Goal: Task Accomplishment & Management: Use online tool/utility

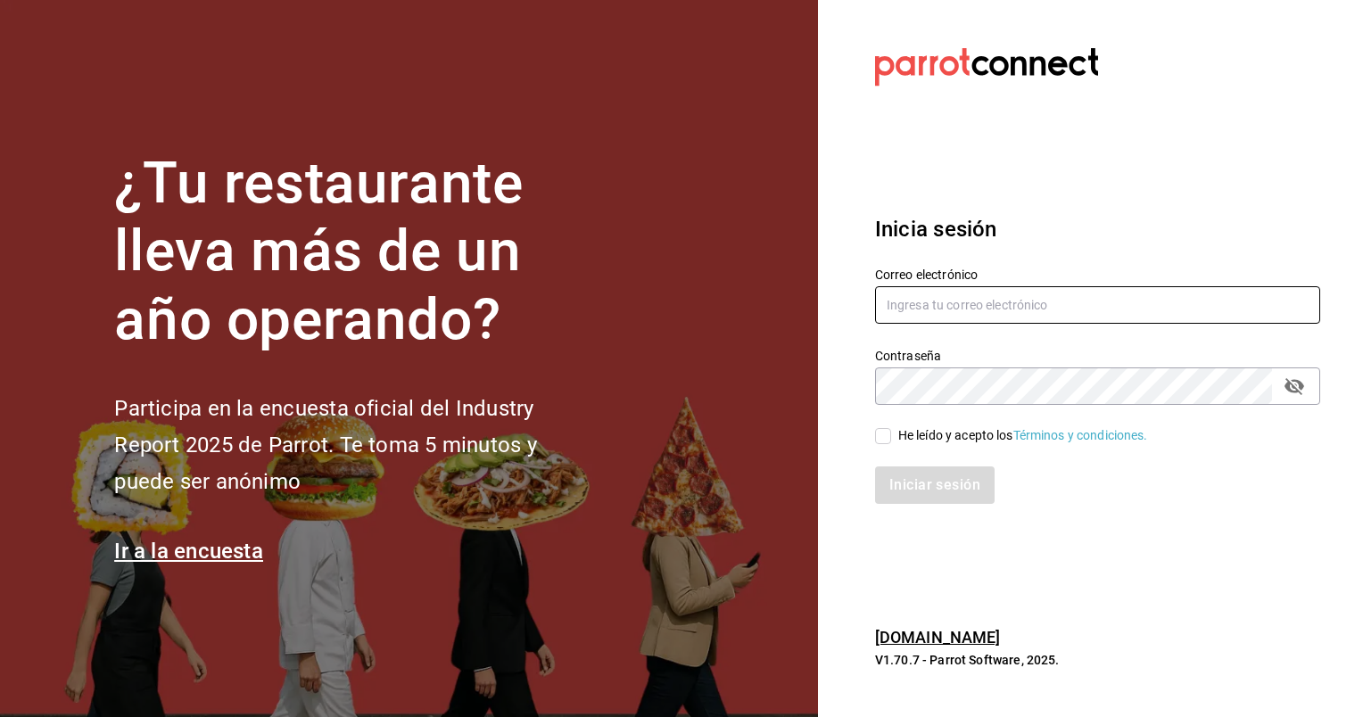
type input "[EMAIL_ADDRESS][PERSON_NAME][DOMAIN_NAME]"
click at [888, 440] on input "He leído y acepto los Términos y condiciones." at bounding box center [883, 436] width 16 height 16
checkbox input "true"
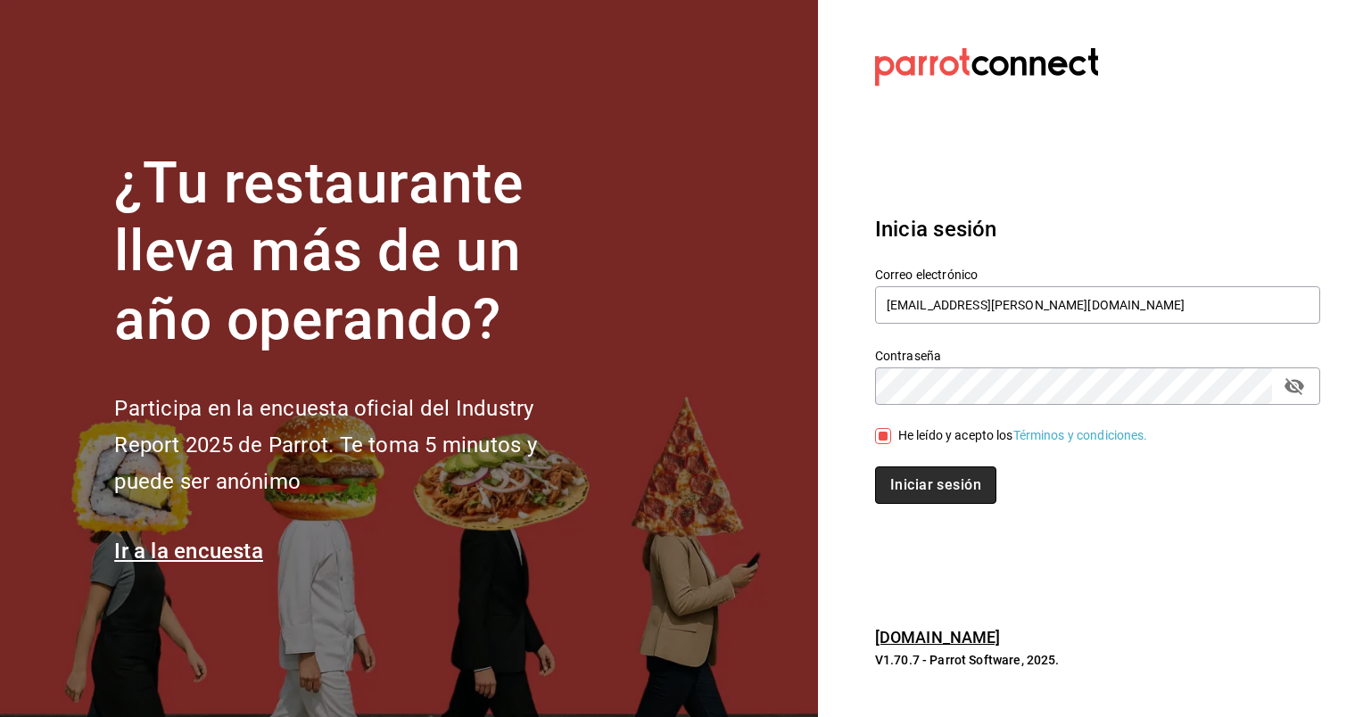
click at [911, 478] on button "Iniciar sesión" at bounding box center [935, 484] width 121 height 37
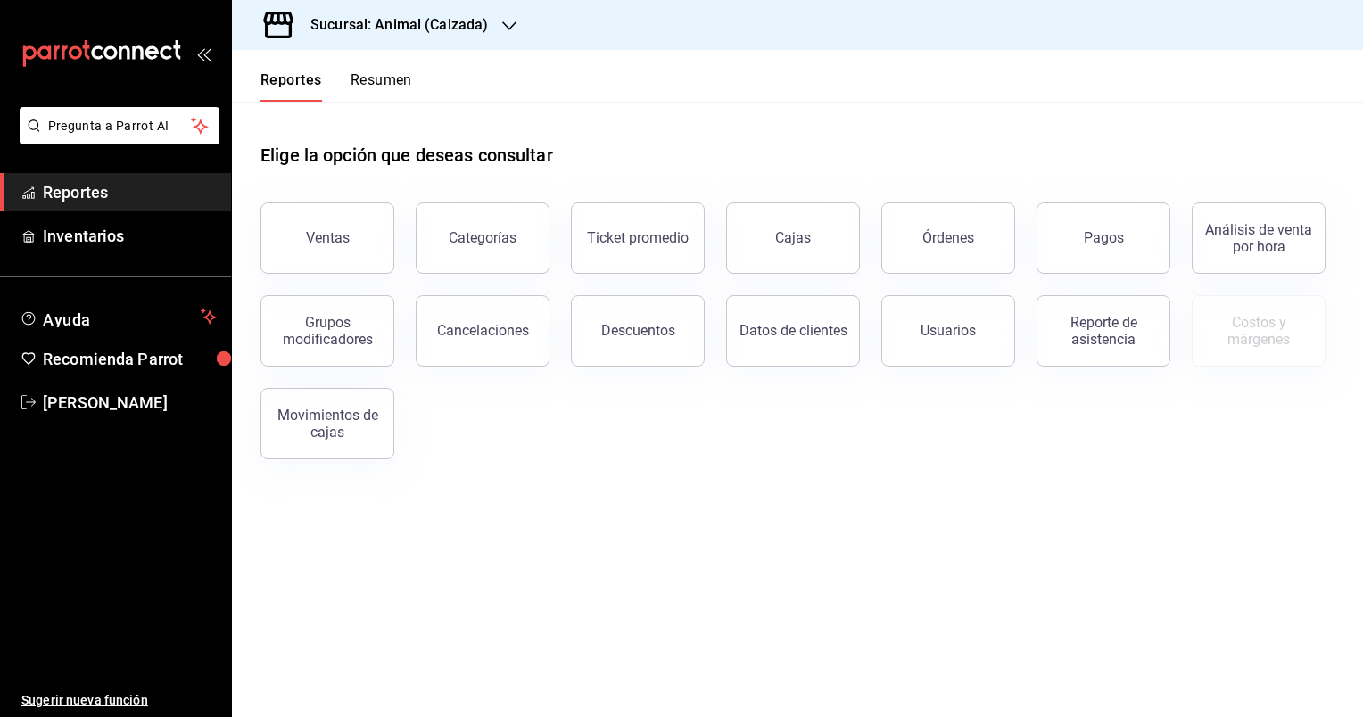
click at [508, 28] on icon "button" at bounding box center [509, 25] width 14 height 9
click at [429, 121] on div "Mochomos (Metepec)" at bounding box center [365, 117] width 239 height 19
click at [350, 242] on button "Ventas" at bounding box center [327, 237] width 134 height 71
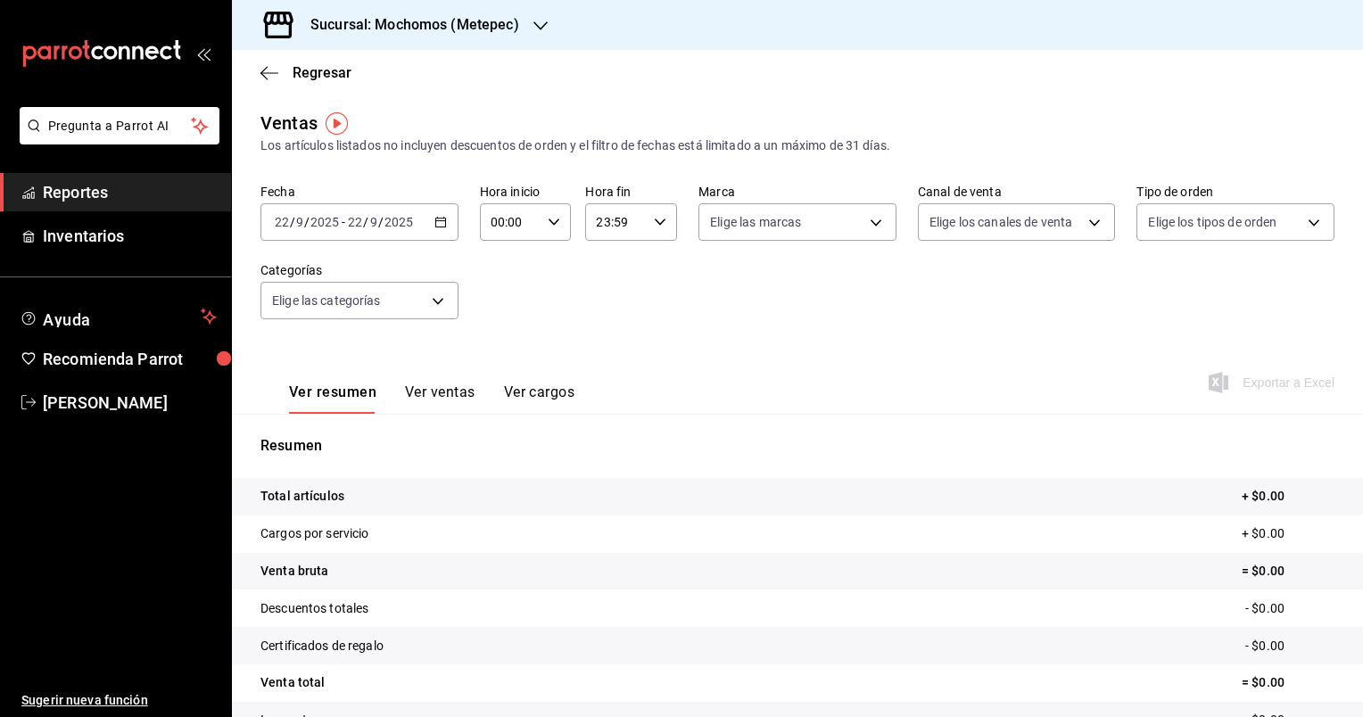
click at [440, 228] on icon "button" at bounding box center [440, 222] width 12 height 12
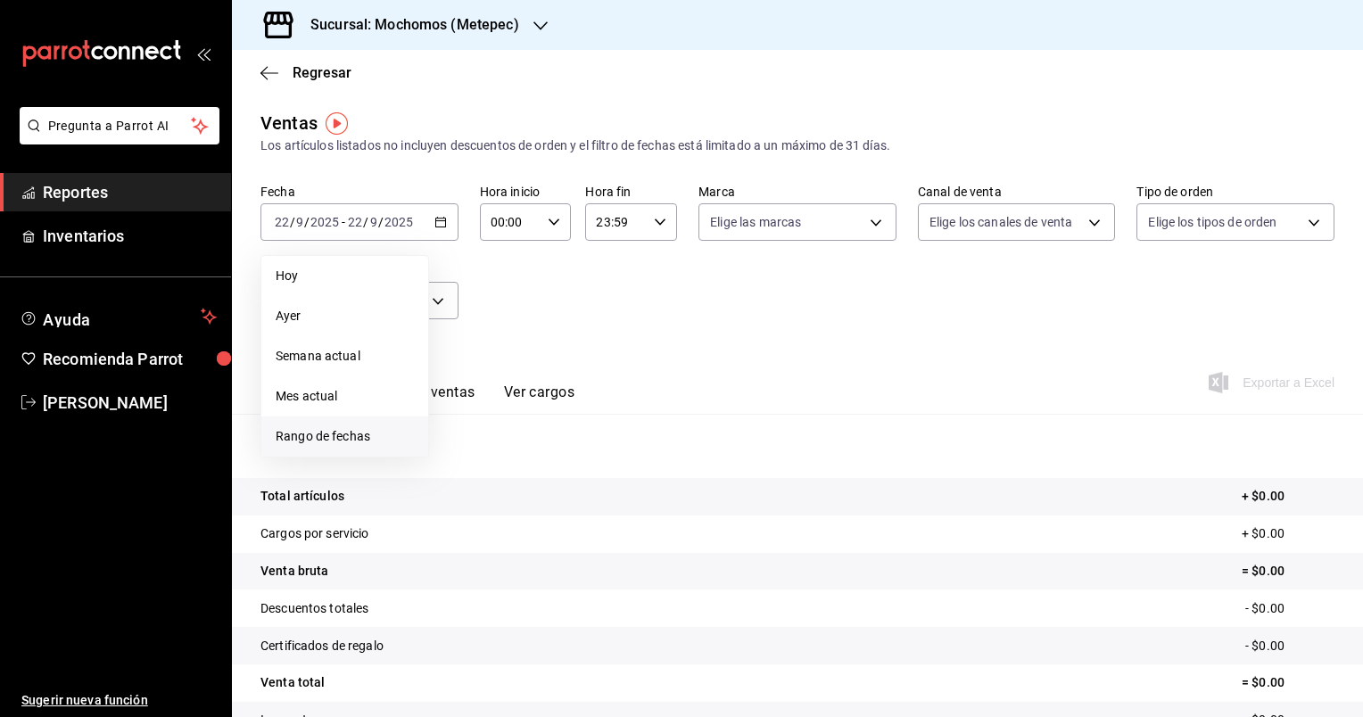
click at [347, 445] on span "Rango de fechas" at bounding box center [345, 436] width 138 height 19
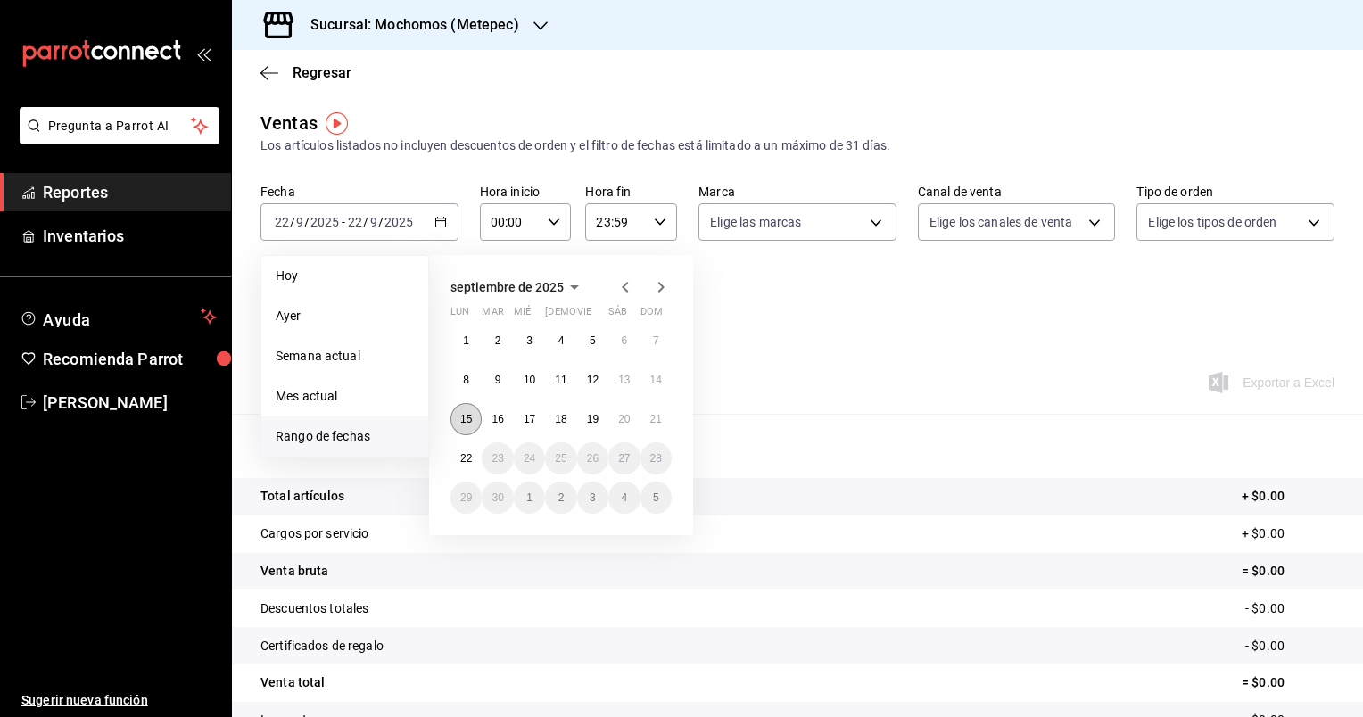
click at [467, 422] on abbr "15" at bounding box center [466, 419] width 12 height 12
click at [475, 461] on button "22" at bounding box center [465, 458] width 31 height 32
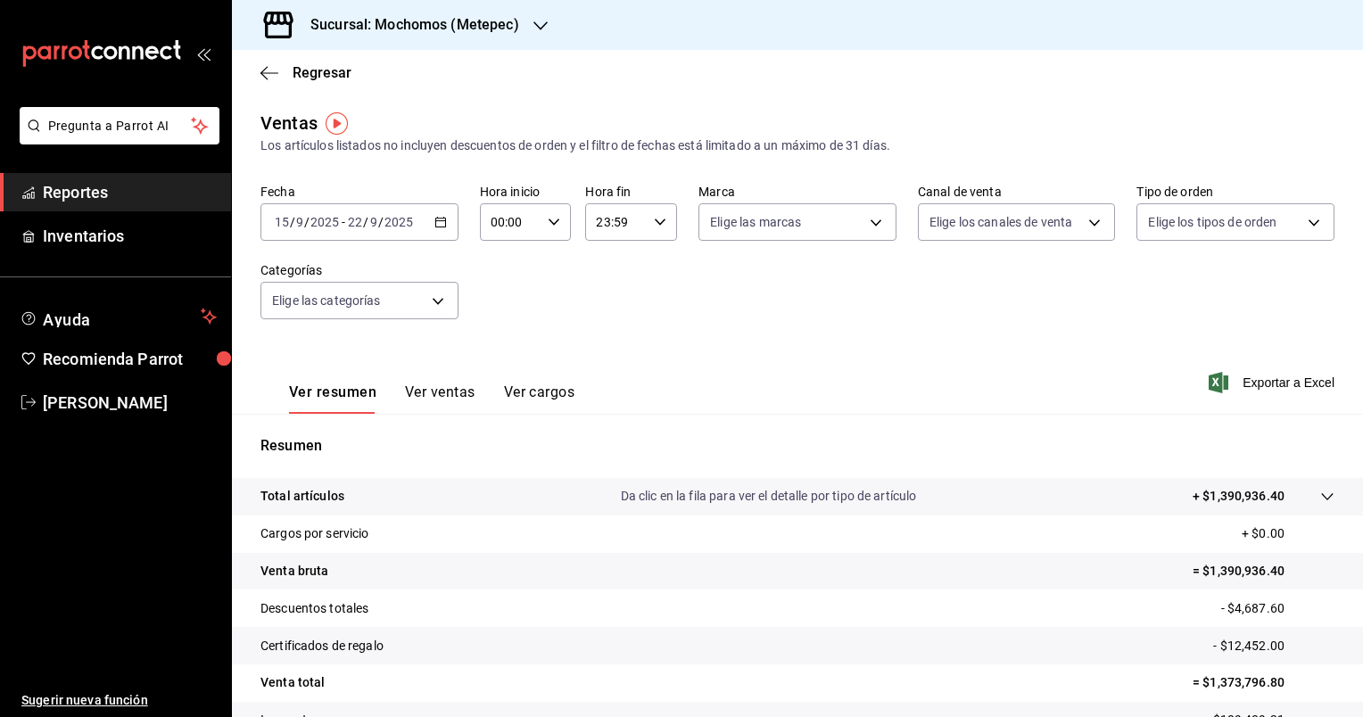
click at [554, 220] on \(Stroke\) "button" at bounding box center [553, 221] width 11 height 6
click at [504, 329] on button "05" at bounding box center [500, 335] width 38 height 36
type input "05:00"
click at [549, 260] on span "00" at bounding box center [545, 267] width 17 height 14
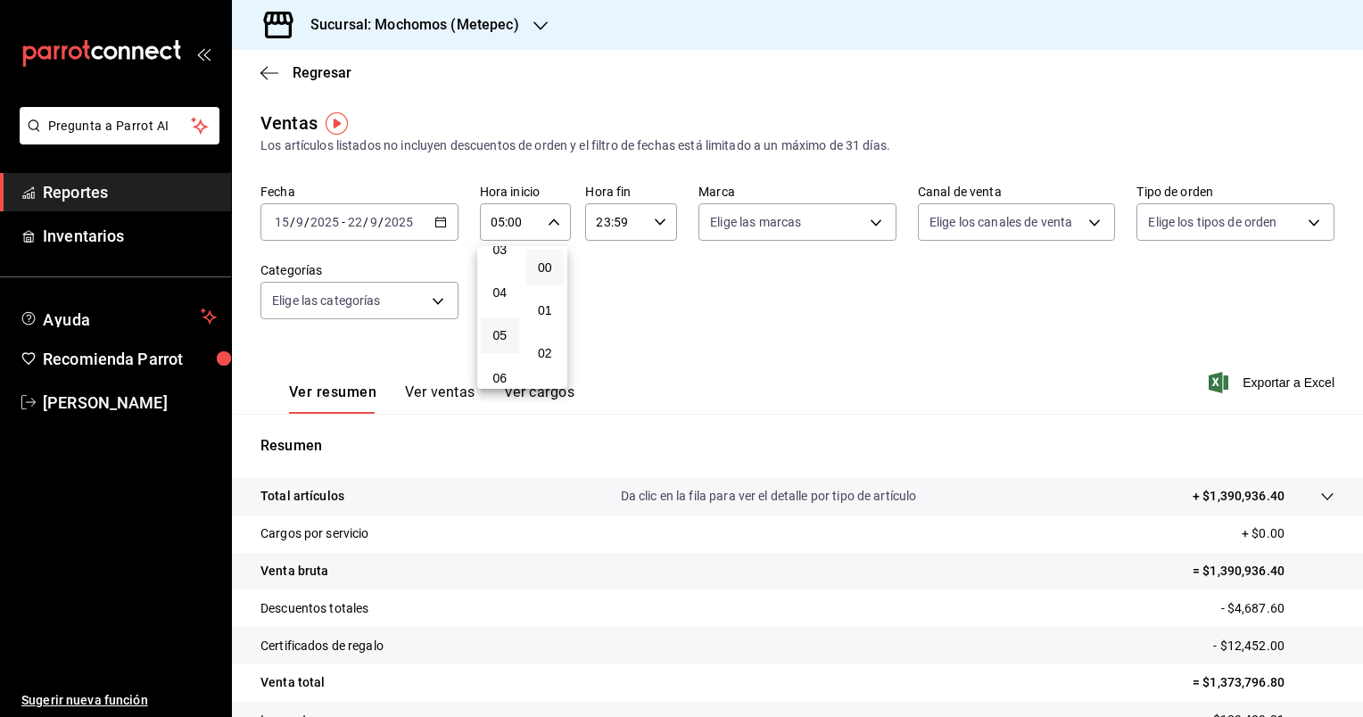
click at [655, 224] on div at bounding box center [681, 358] width 1363 height 717
click at [655, 224] on \(Stroke\) "button" at bounding box center [660, 221] width 11 height 6
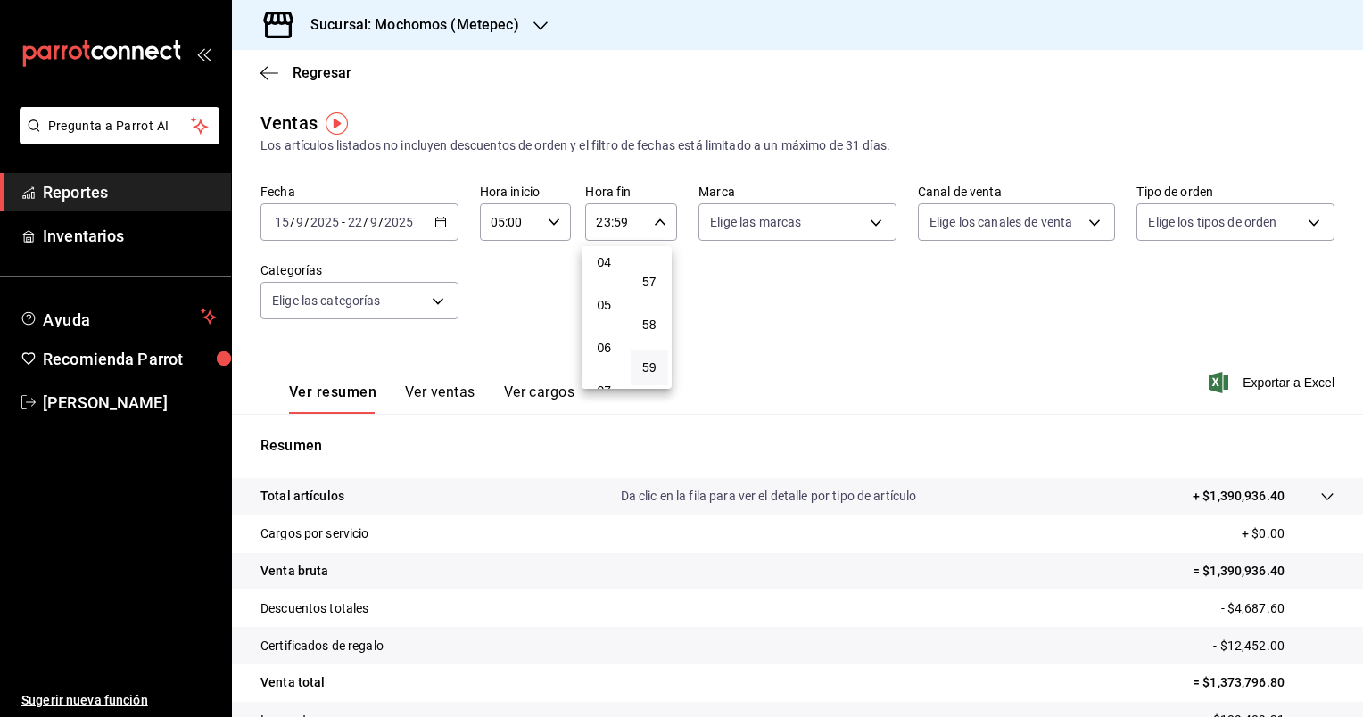
scroll to position [169, 0]
click at [616, 323] on button "05" at bounding box center [604, 313] width 38 height 36
click at [648, 268] on span "00" at bounding box center [649, 267] width 17 height 14
type input "05:00"
click at [868, 222] on div at bounding box center [681, 358] width 1363 height 717
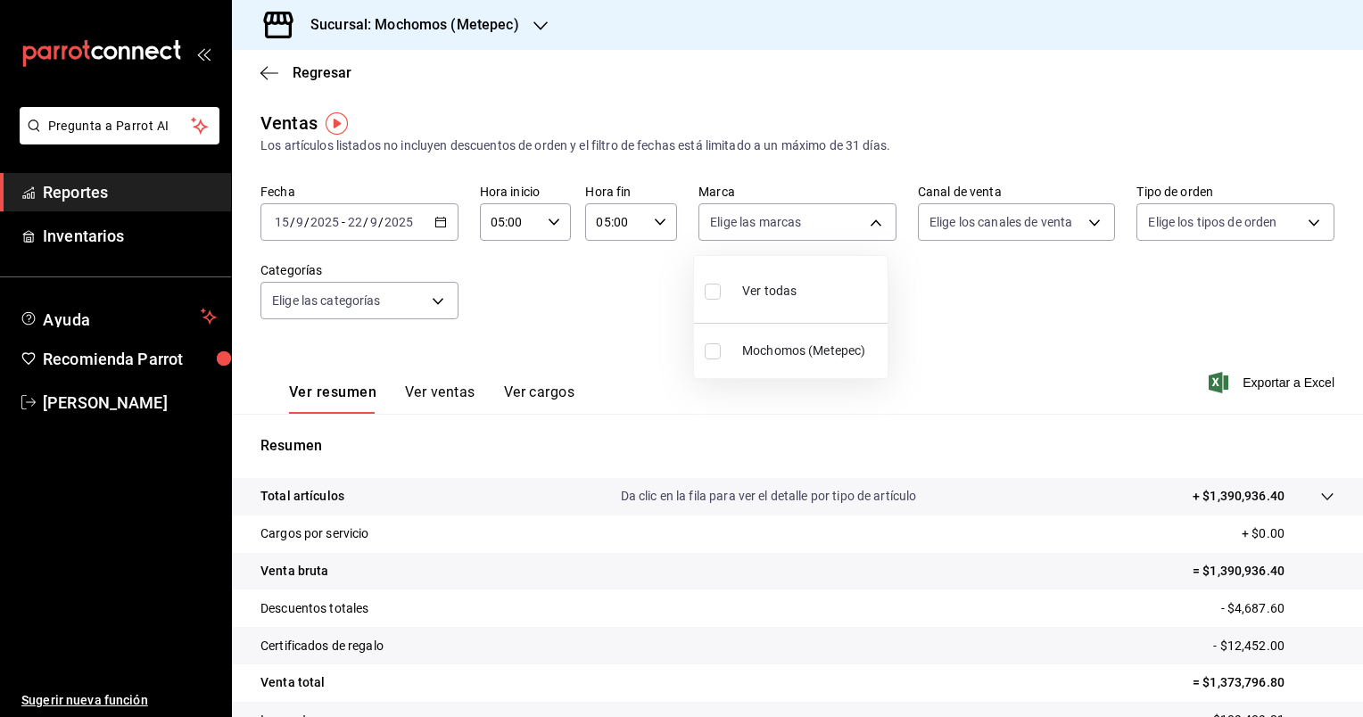
click at [868, 222] on body "Pregunta a Parrot AI Reportes Inventarios Ayuda Recomienda Parrot Cristian Merc…" at bounding box center [681, 358] width 1363 height 717
click at [710, 356] on input "checkbox" at bounding box center [712, 351] width 16 height 16
checkbox input "true"
type input "2365f74e-aa6b-4392-bdf2-72765591bddf"
checkbox input "true"
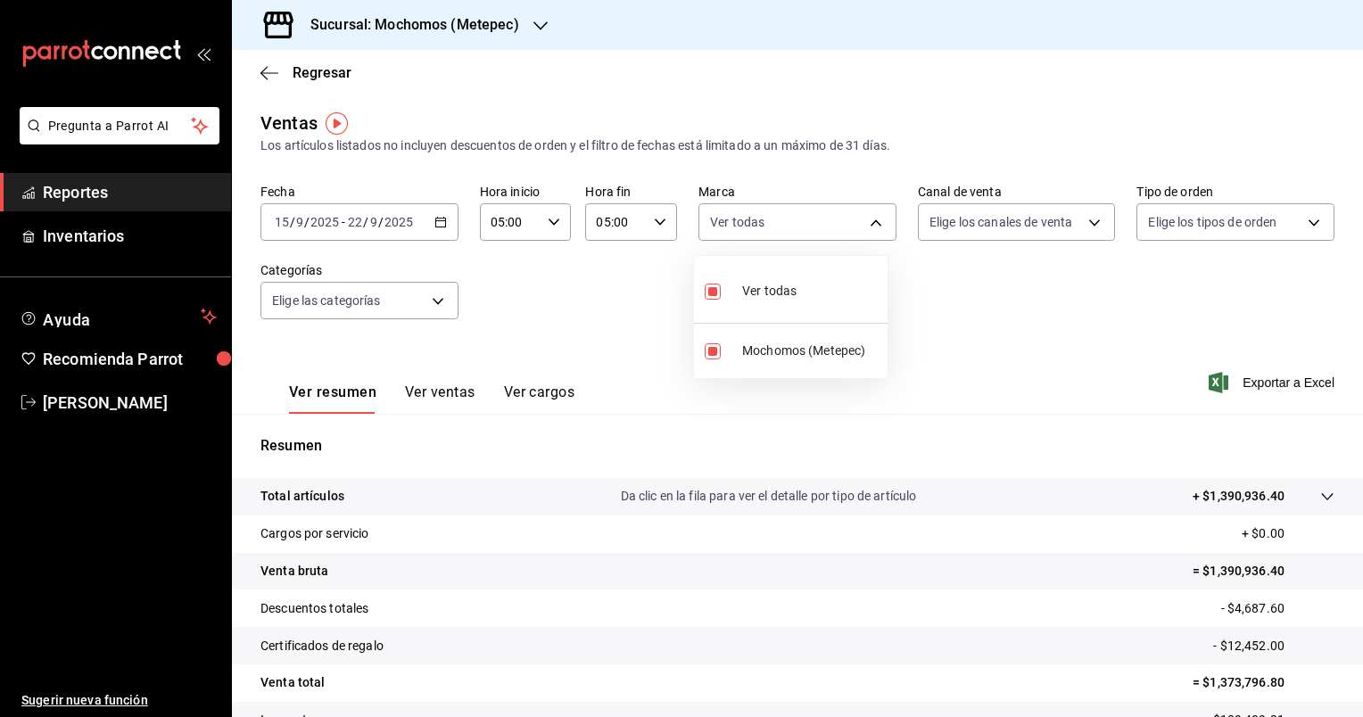
click at [1089, 228] on div at bounding box center [681, 358] width 1363 height 717
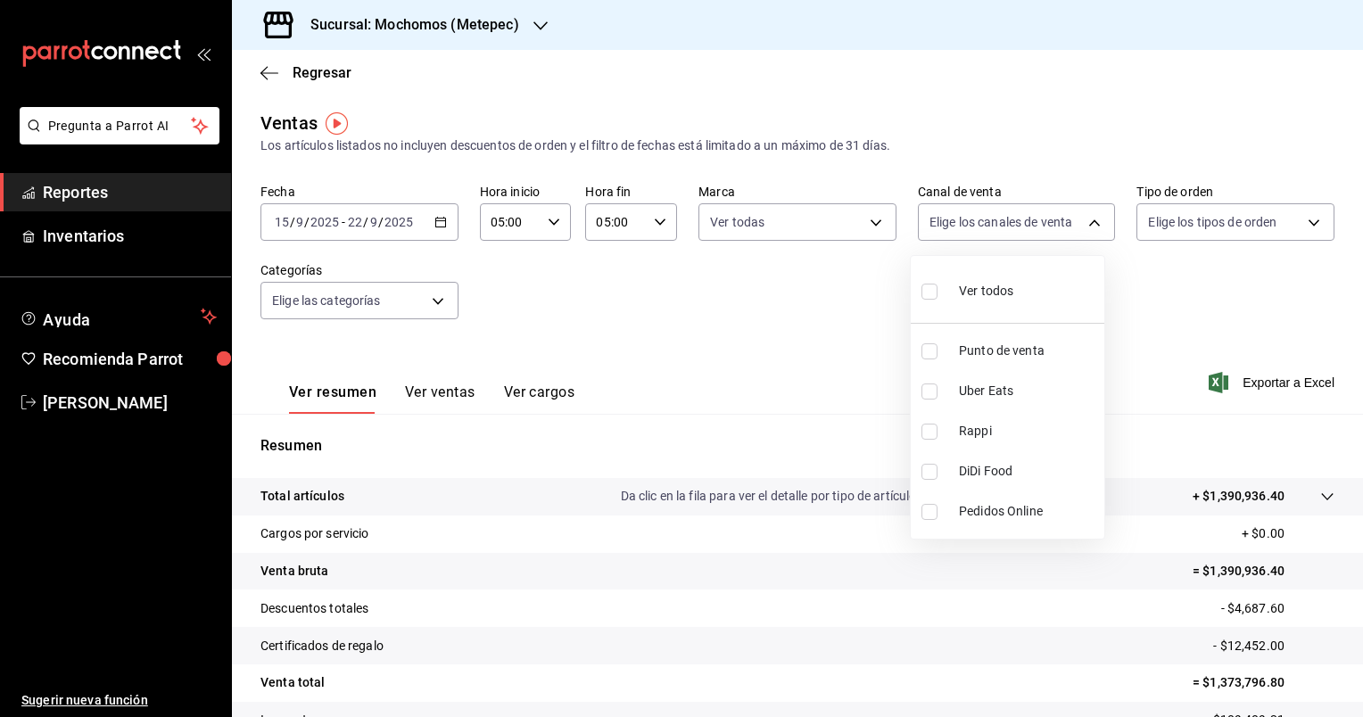
click at [1089, 228] on body "Pregunta a Parrot AI Reportes Inventarios Ayuda Recomienda Parrot Cristian Merc…" at bounding box center [681, 358] width 1363 height 717
click at [936, 294] on input "checkbox" at bounding box center [929, 292] width 16 height 16
checkbox input "true"
type input "PARROT,UBER_EATS,RAPPI,DIDI_FOOD,ONLINE"
checkbox input "true"
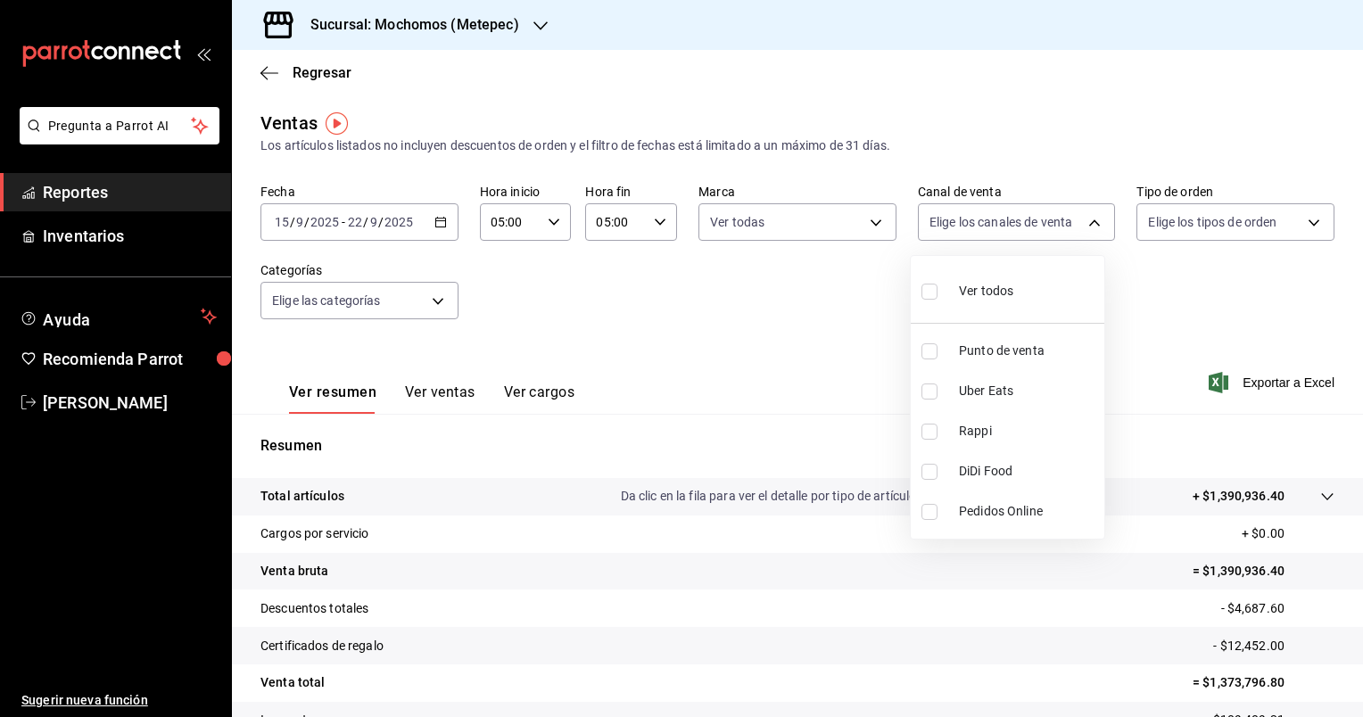
checkbox input "true"
click at [1302, 220] on div at bounding box center [681, 358] width 1363 height 717
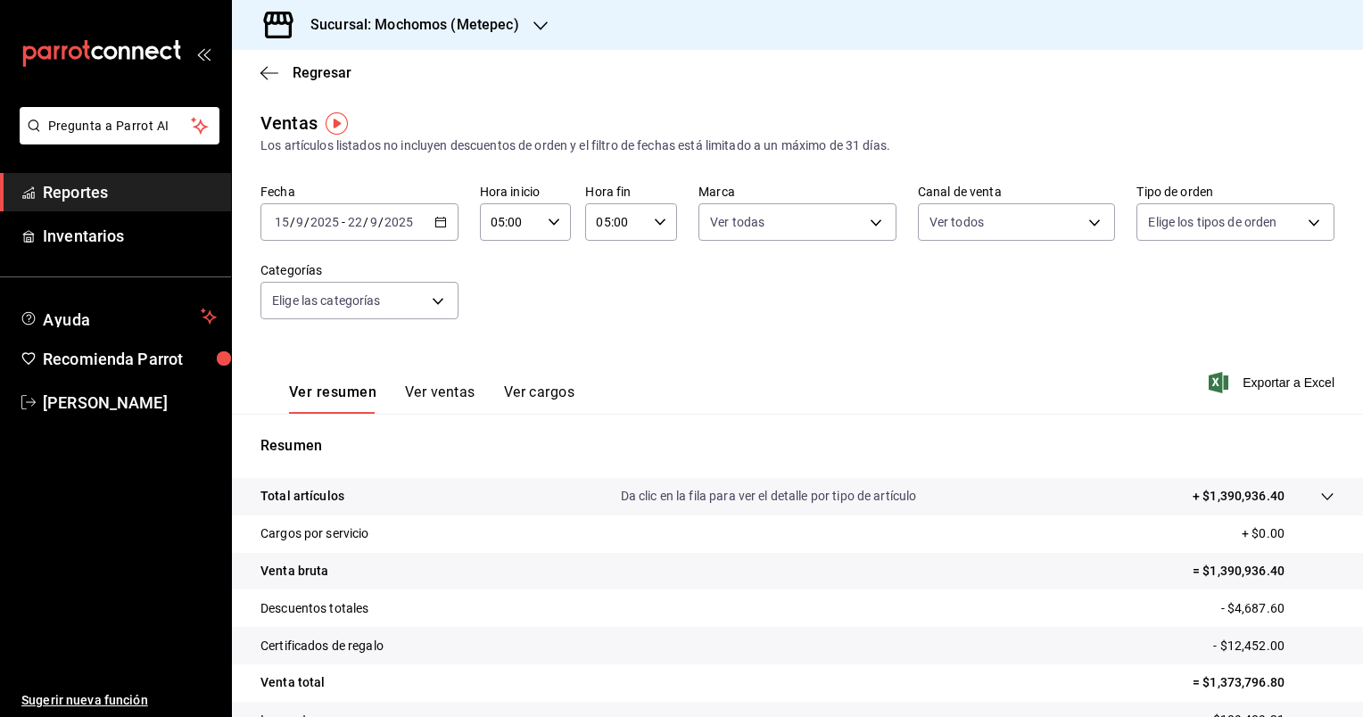
click at [1302, 220] on body "Pregunta a Parrot AI Reportes Inventarios Ayuda Recomienda Parrot Cristian Merc…" at bounding box center [681, 358] width 1363 height 717
click at [1142, 294] on input "checkbox" at bounding box center [1145, 292] width 16 height 16
checkbox input "true"
type input "3a236ed8-2e24-47ca-8e59-ead494492482,da8509e8-5fca-4f62-958e-973104937870,EXTER…"
checkbox input "true"
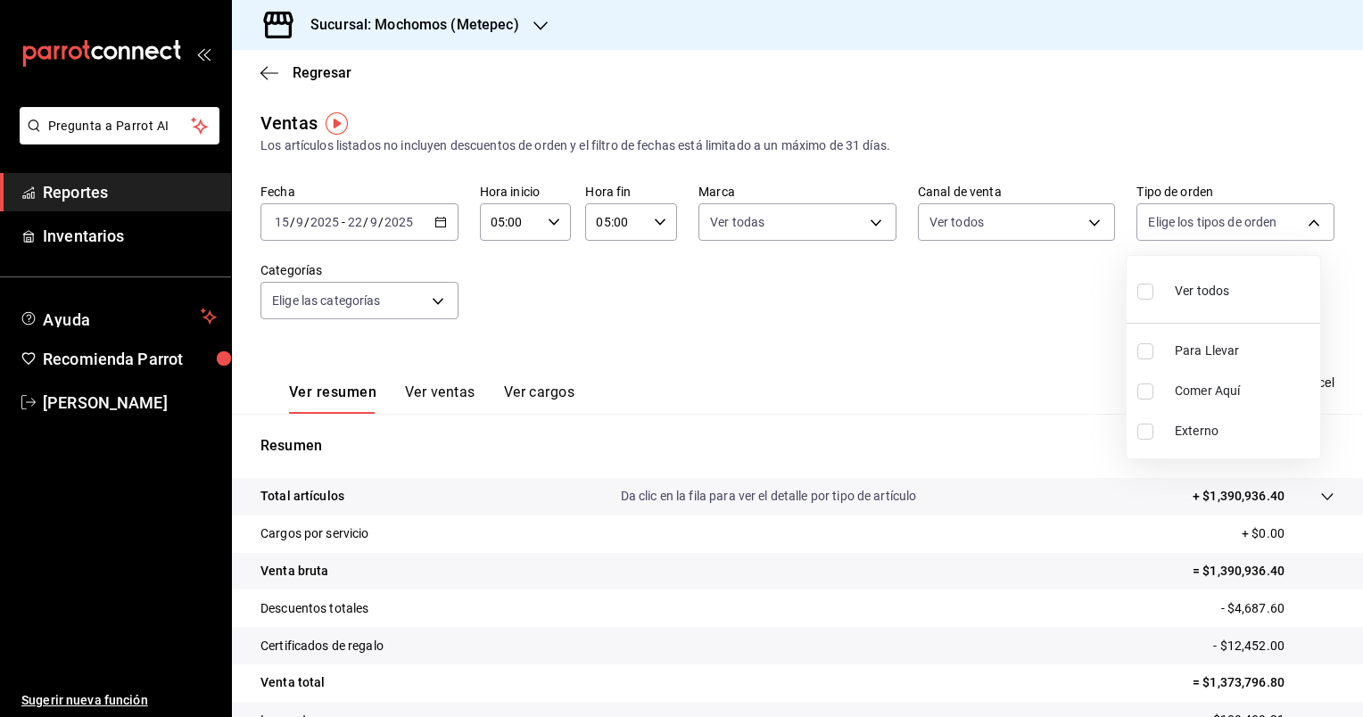
checkbox input "true"
click at [437, 300] on div at bounding box center [681, 358] width 1363 height 717
click at [437, 300] on body "Pregunta a Parrot AI Reportes Inventarios Ayuda Recomienda Parrot Cristian Merc…" at bounding box center [681, 358] width 1363 height 717
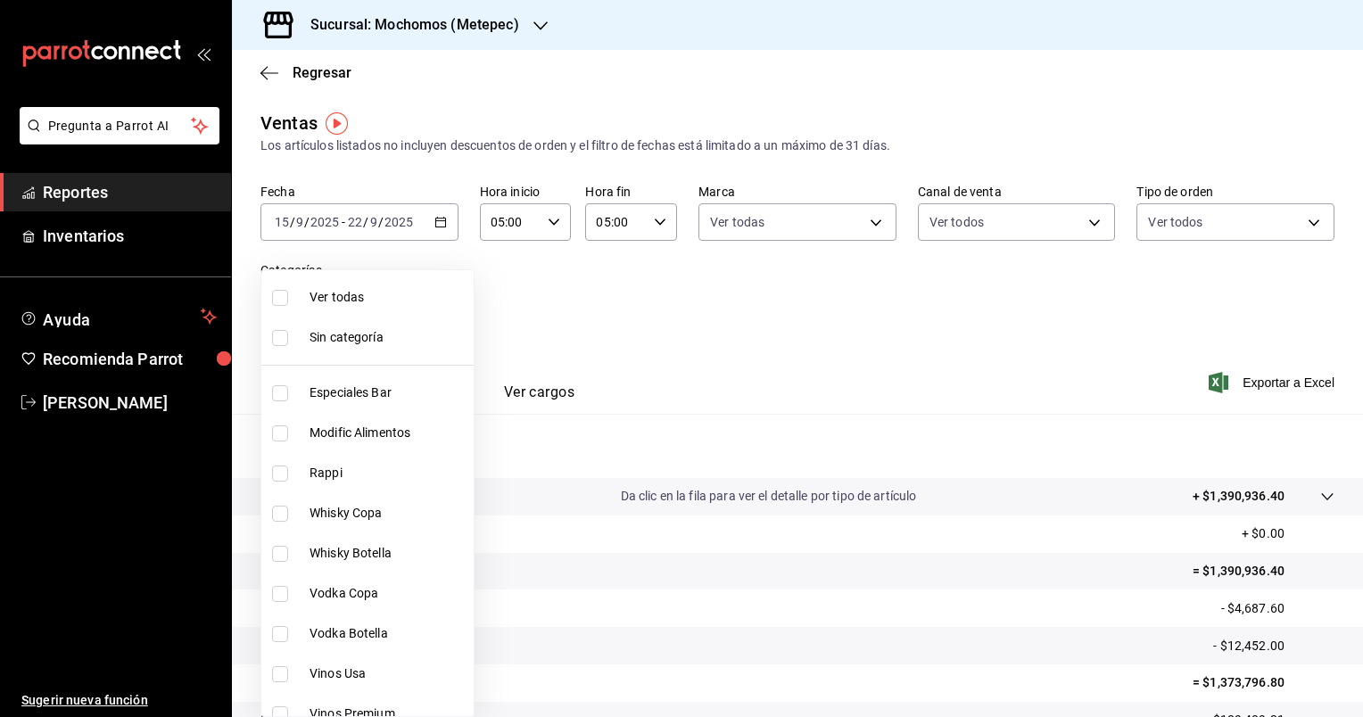
click at [285, 300] on input "checkbox" at bounding box center [280, 298] width 16 height 16
checkbox input "true"
type input "c9cbc288-c827-488d-81f5-370afefb1912,46081463-7037-4dd2-a9ab-e56ff6a8fa7c,bf958…"
checkbox input "true"
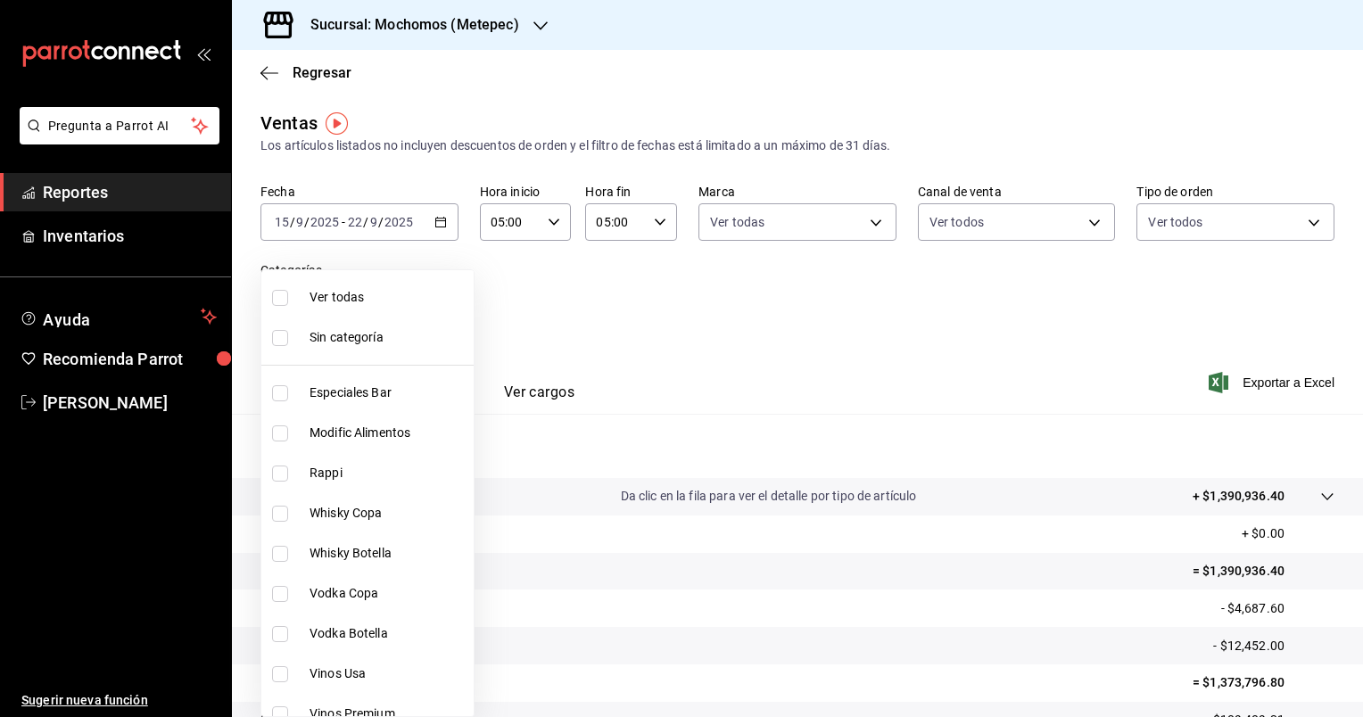
checkbox input "true"
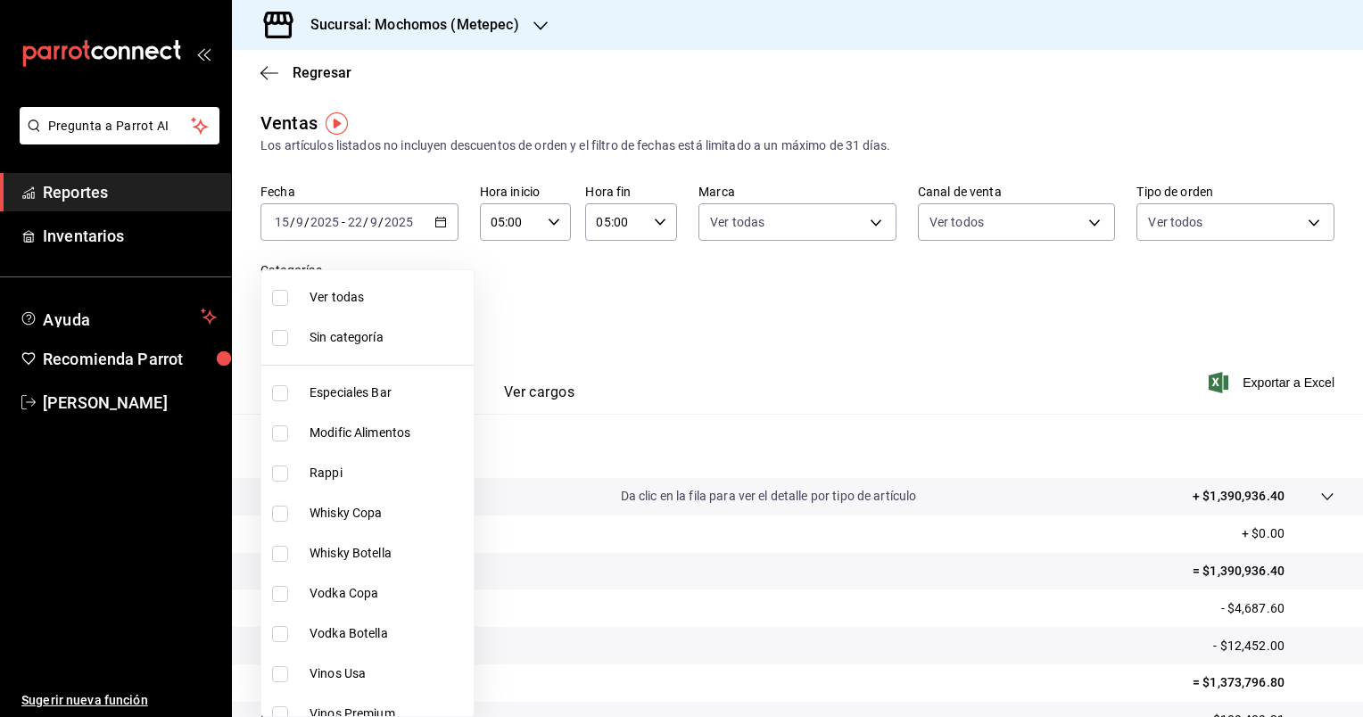
checkbox input "true"
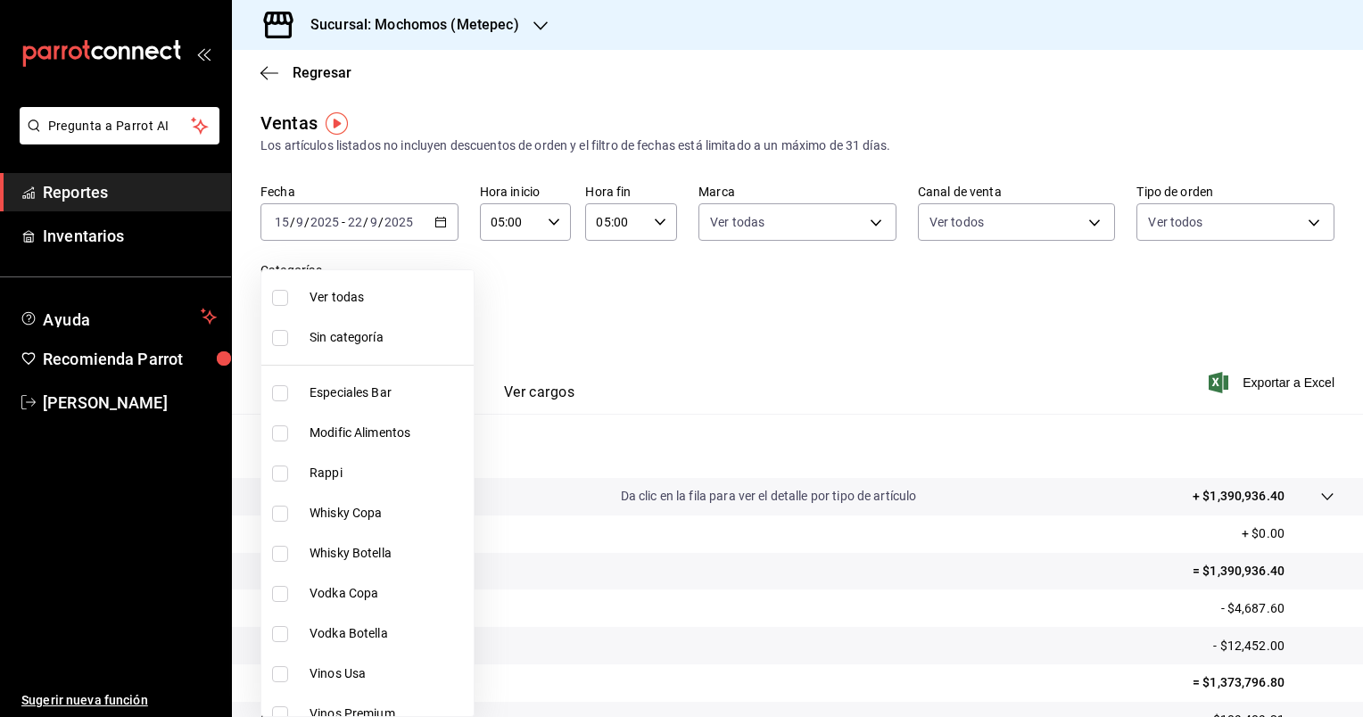
checkbox input "true"
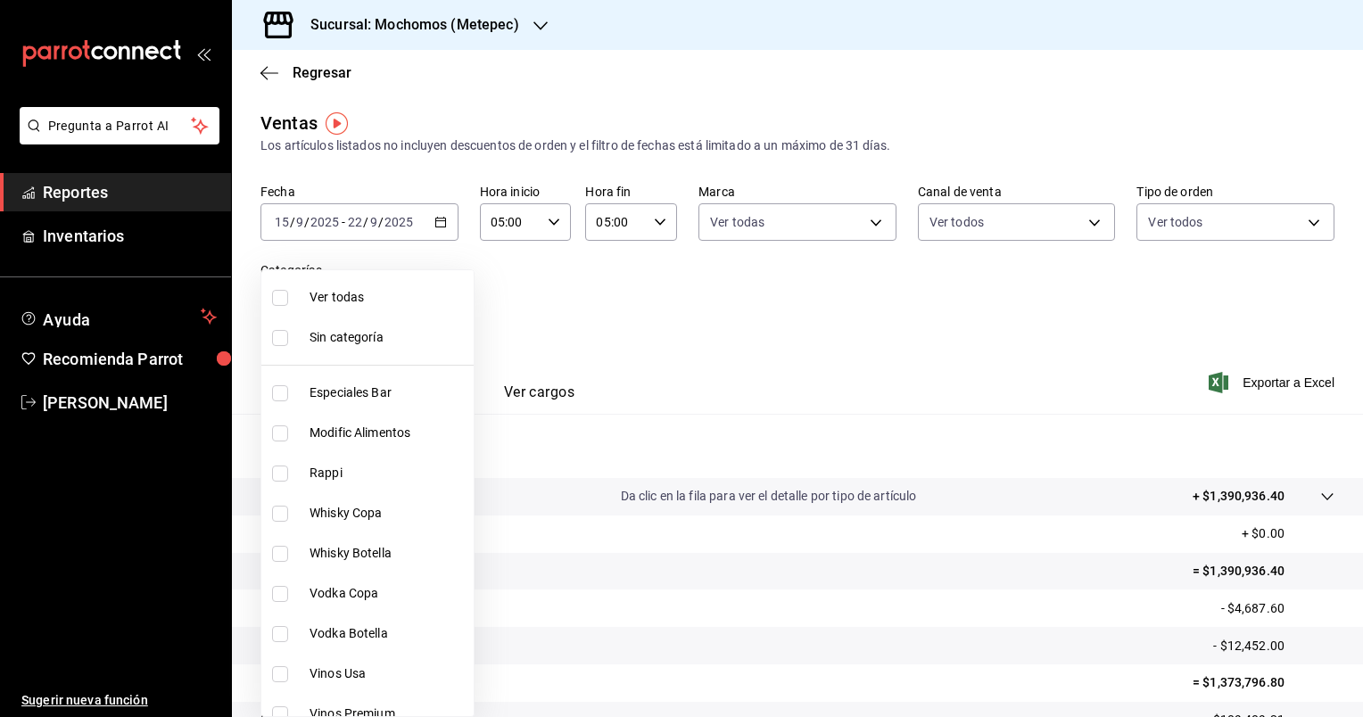
checkbox input "true"
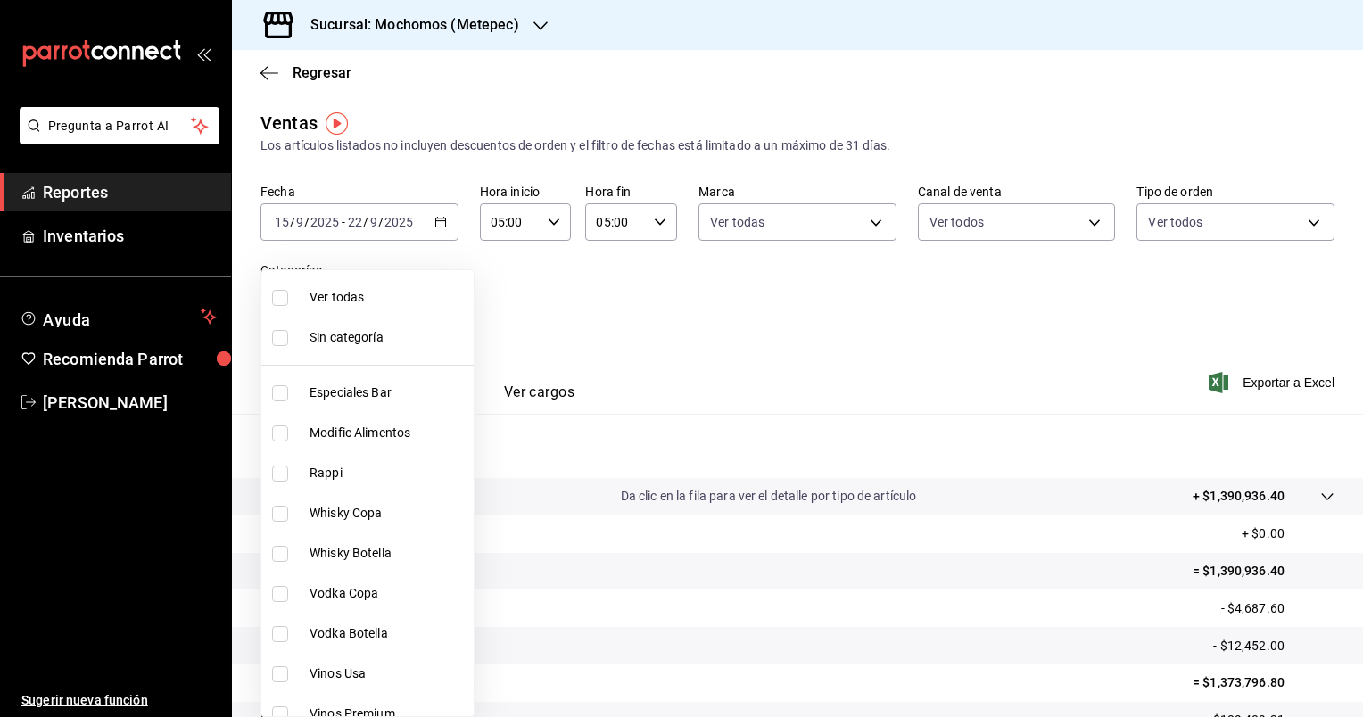
checkbox input "true"
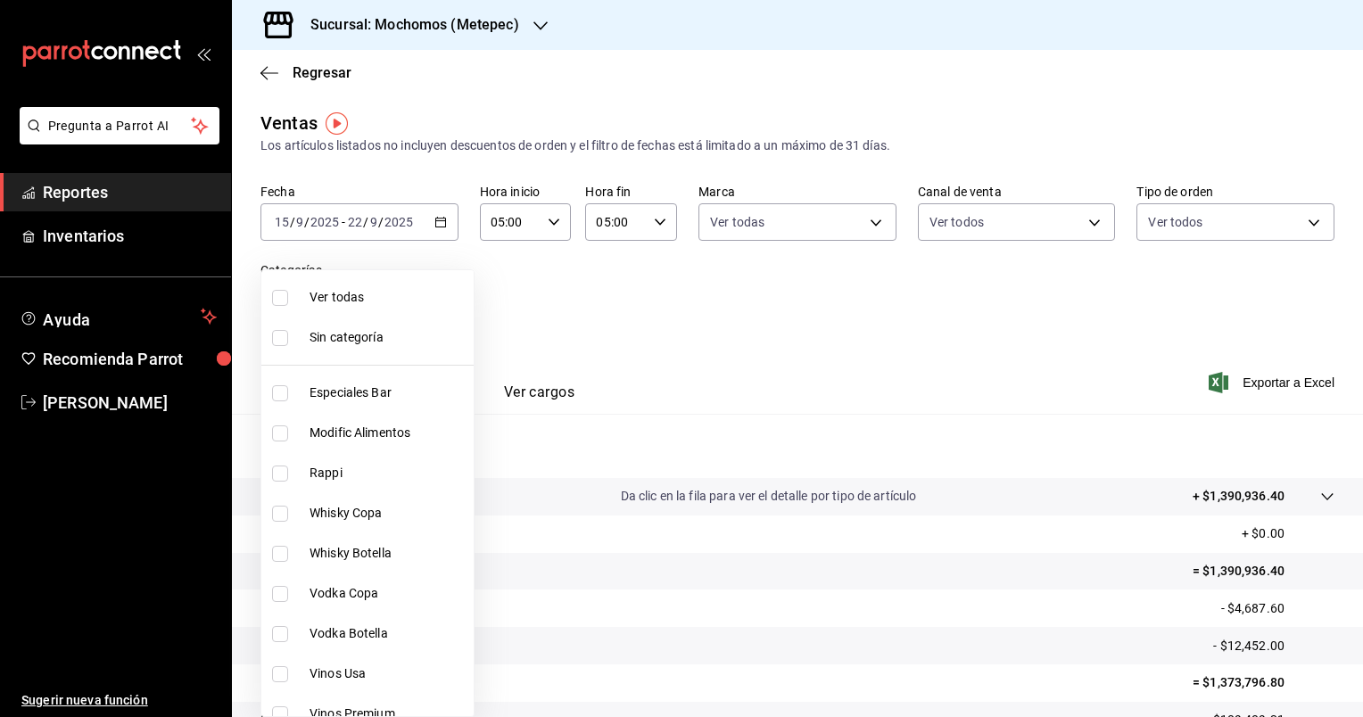
checkbox input "true"
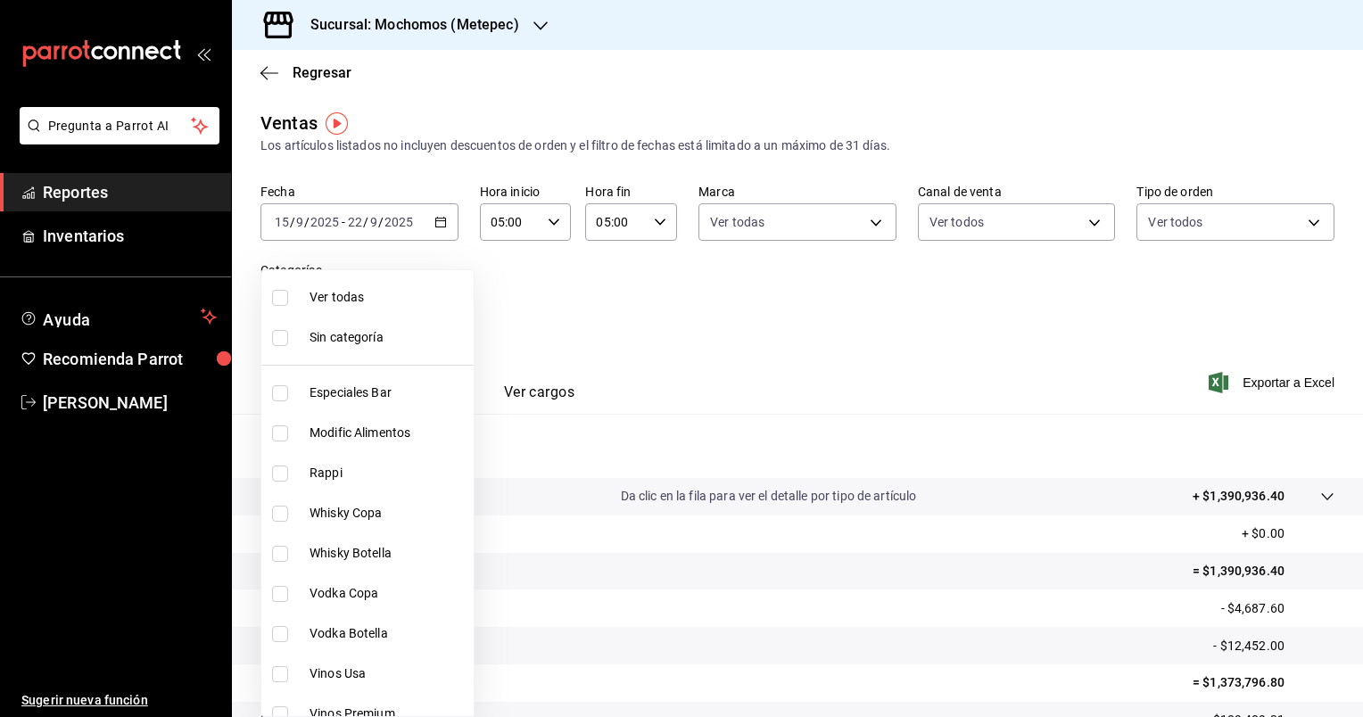
checkbox input "true"
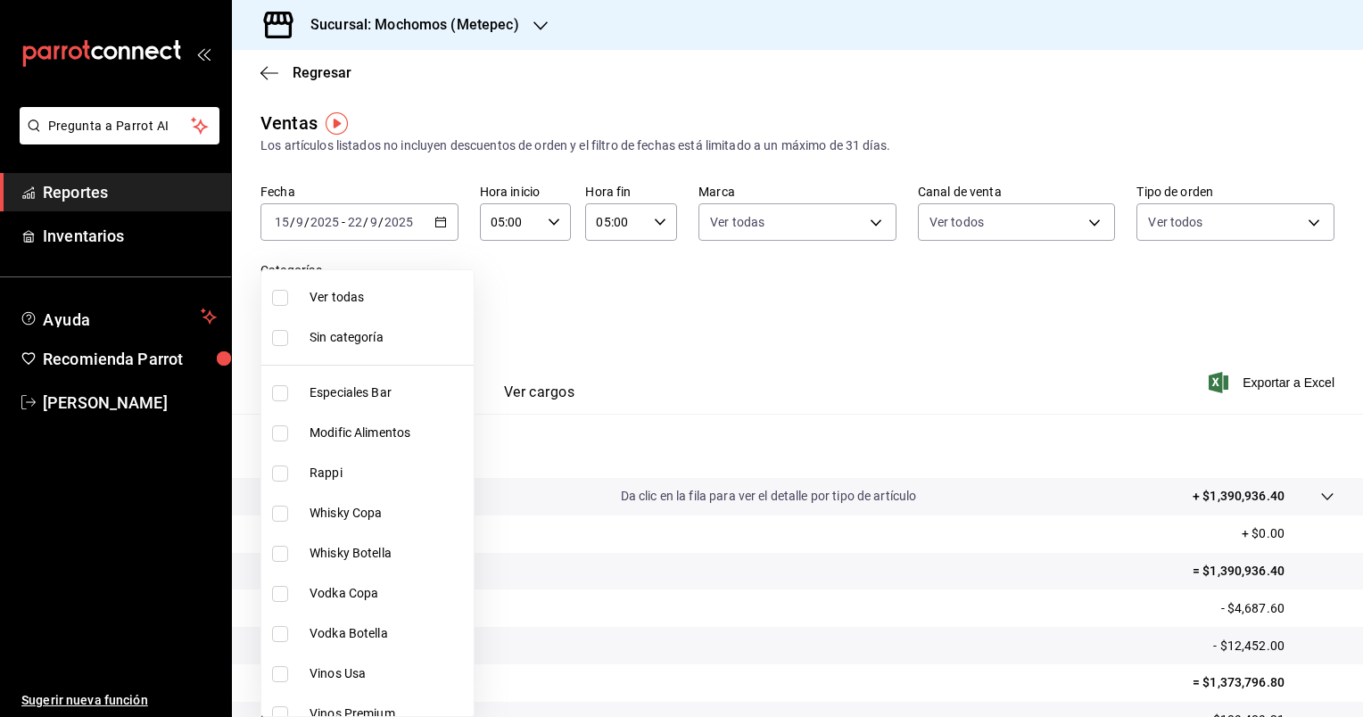
checkbox input "true"
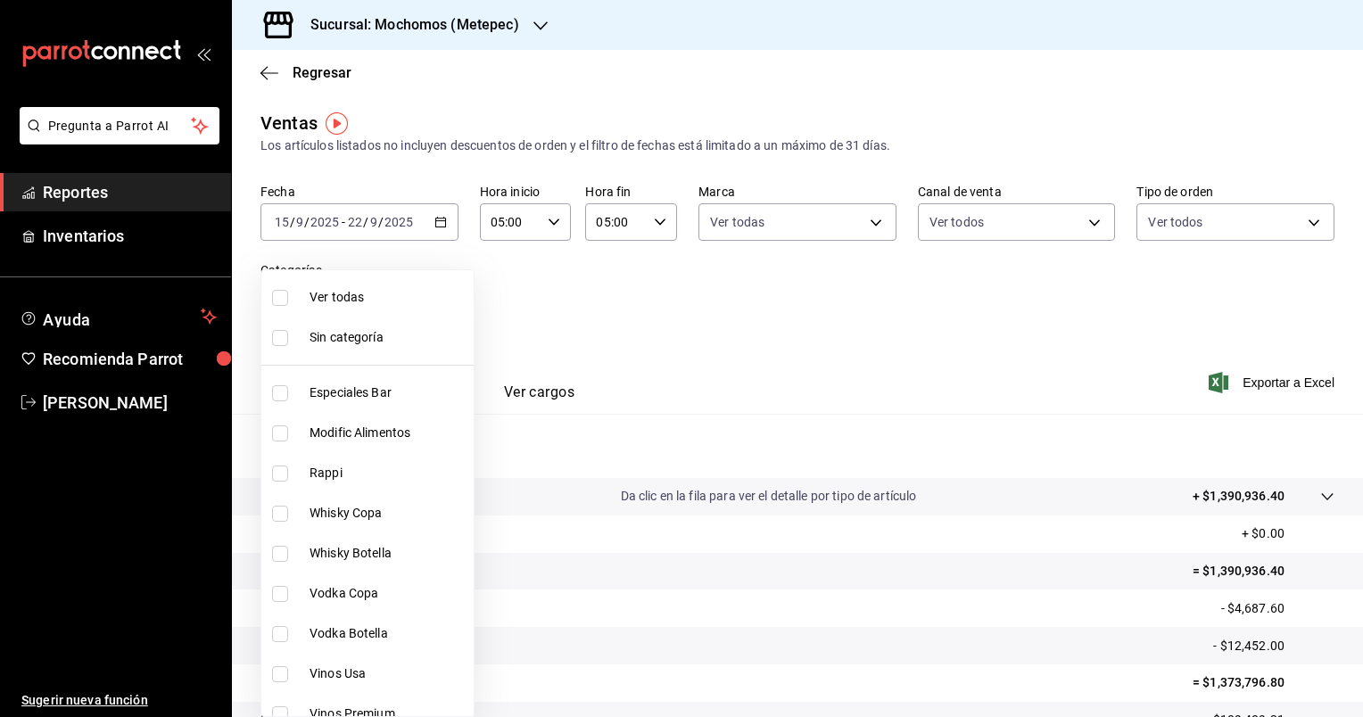
checkbox input "true"
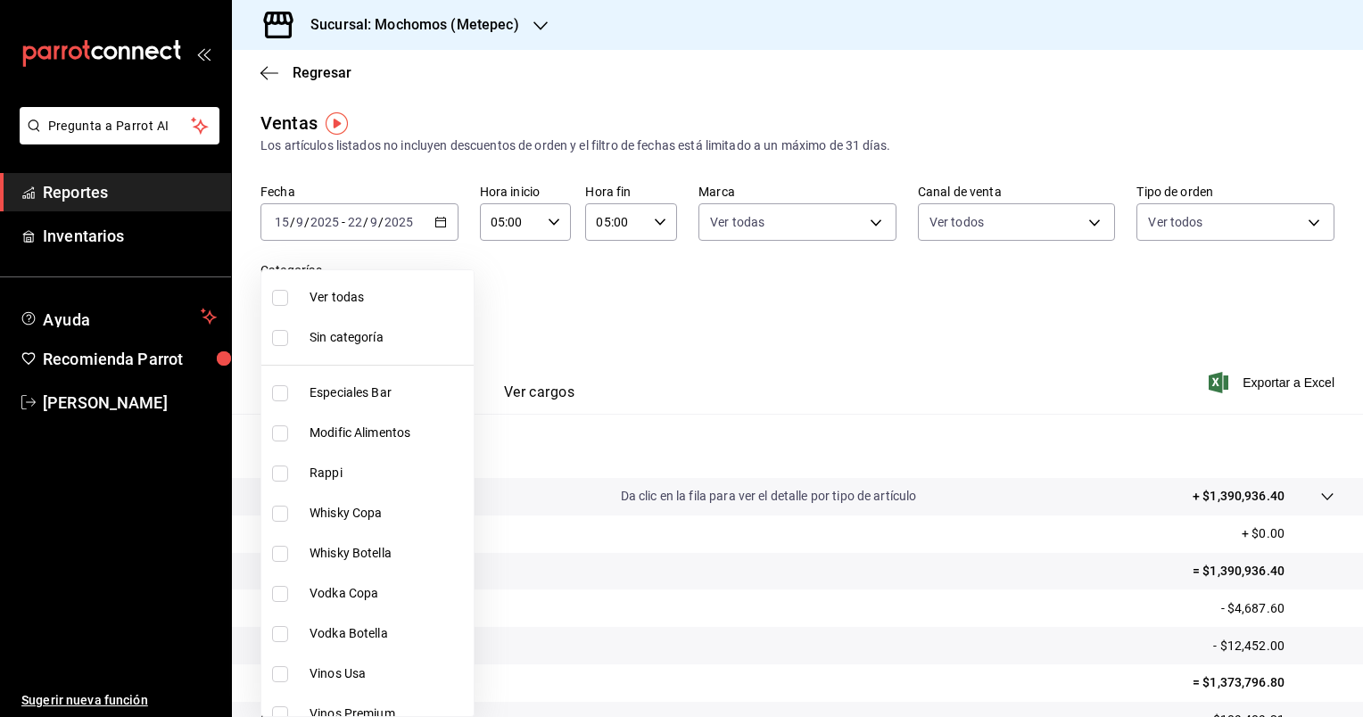
checkbox input "true"
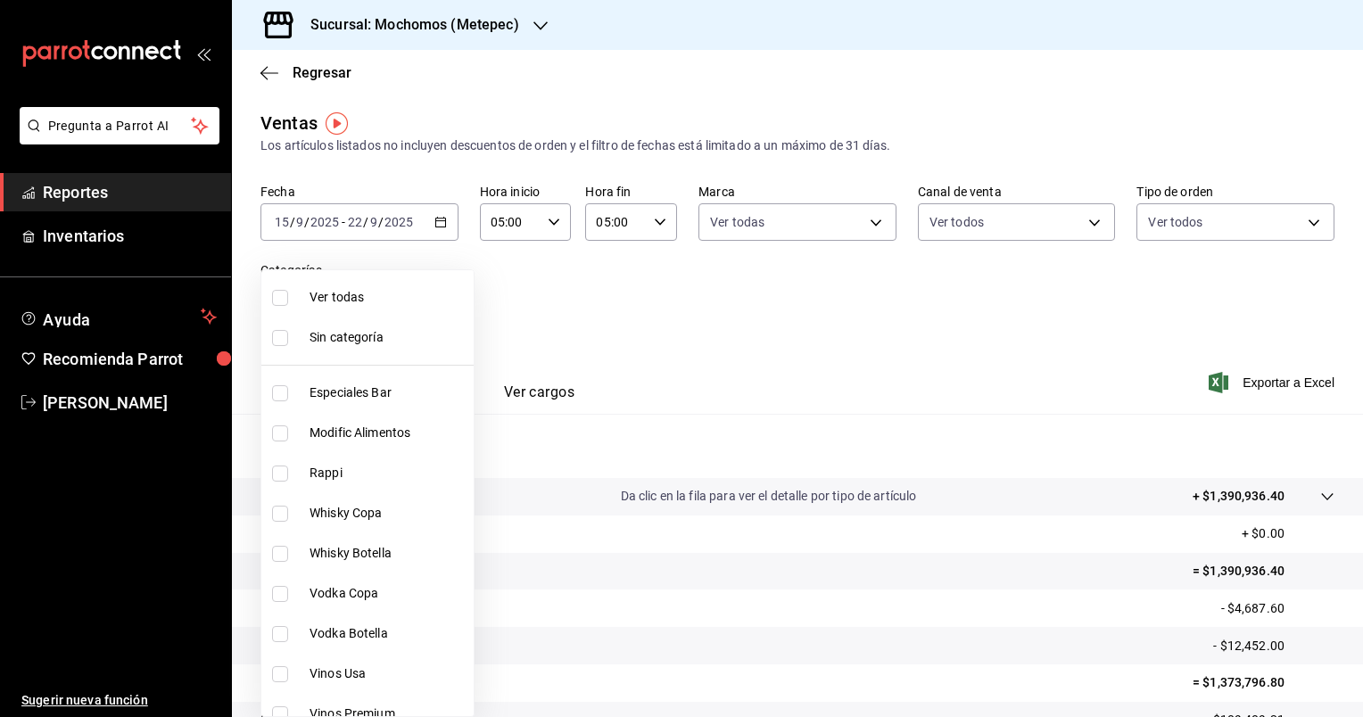
checkbox input "true"
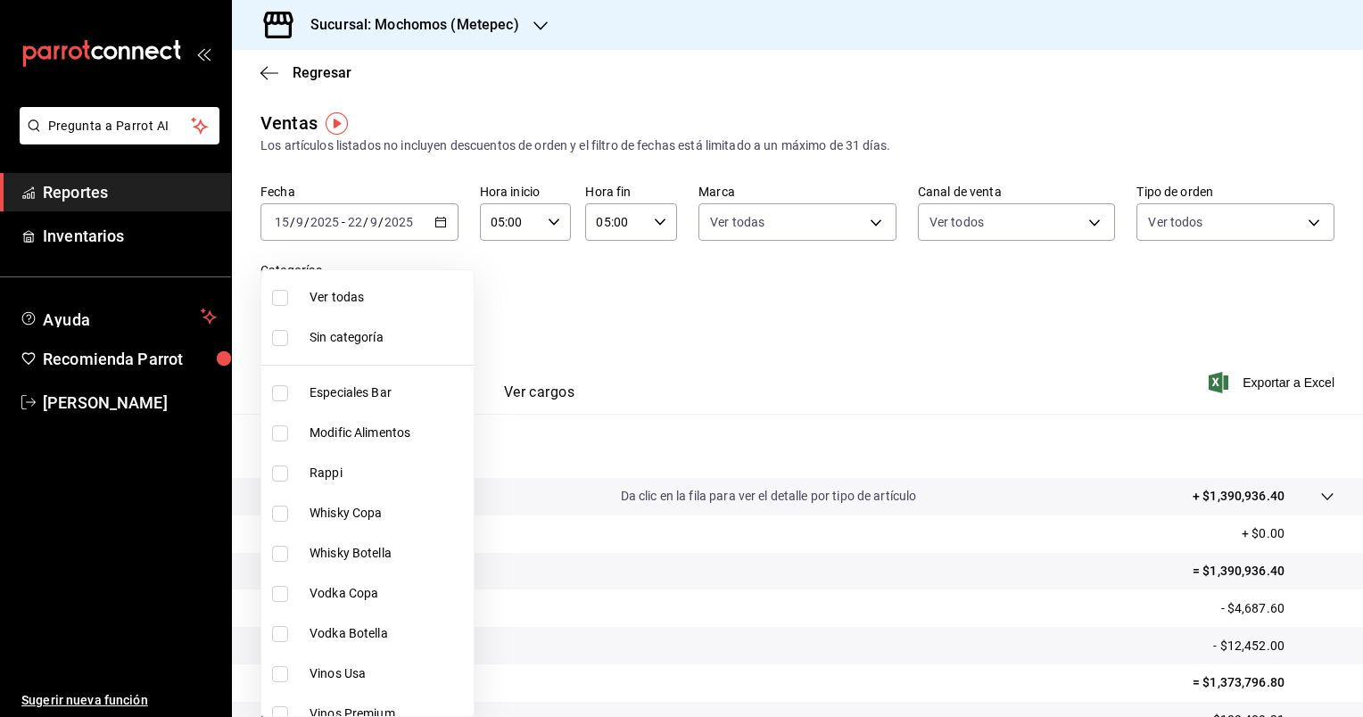
checkbox input "true"
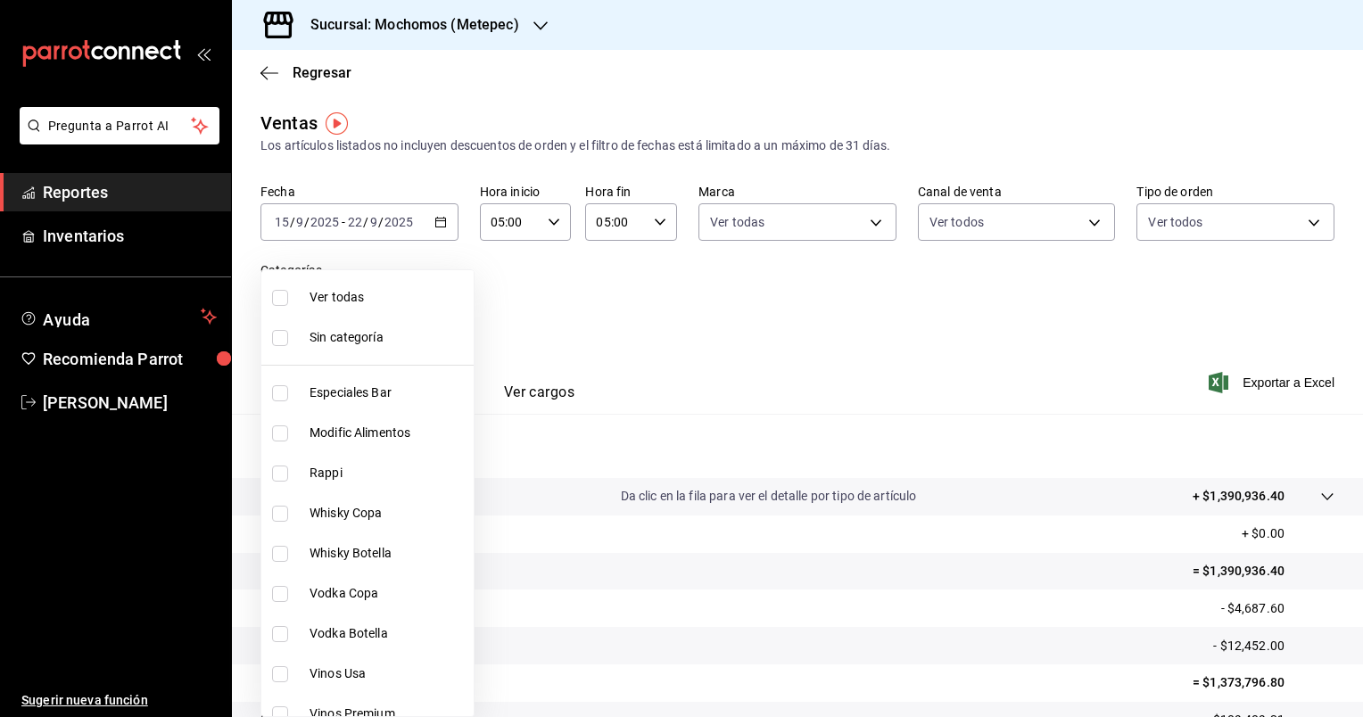
checkbox input "true"
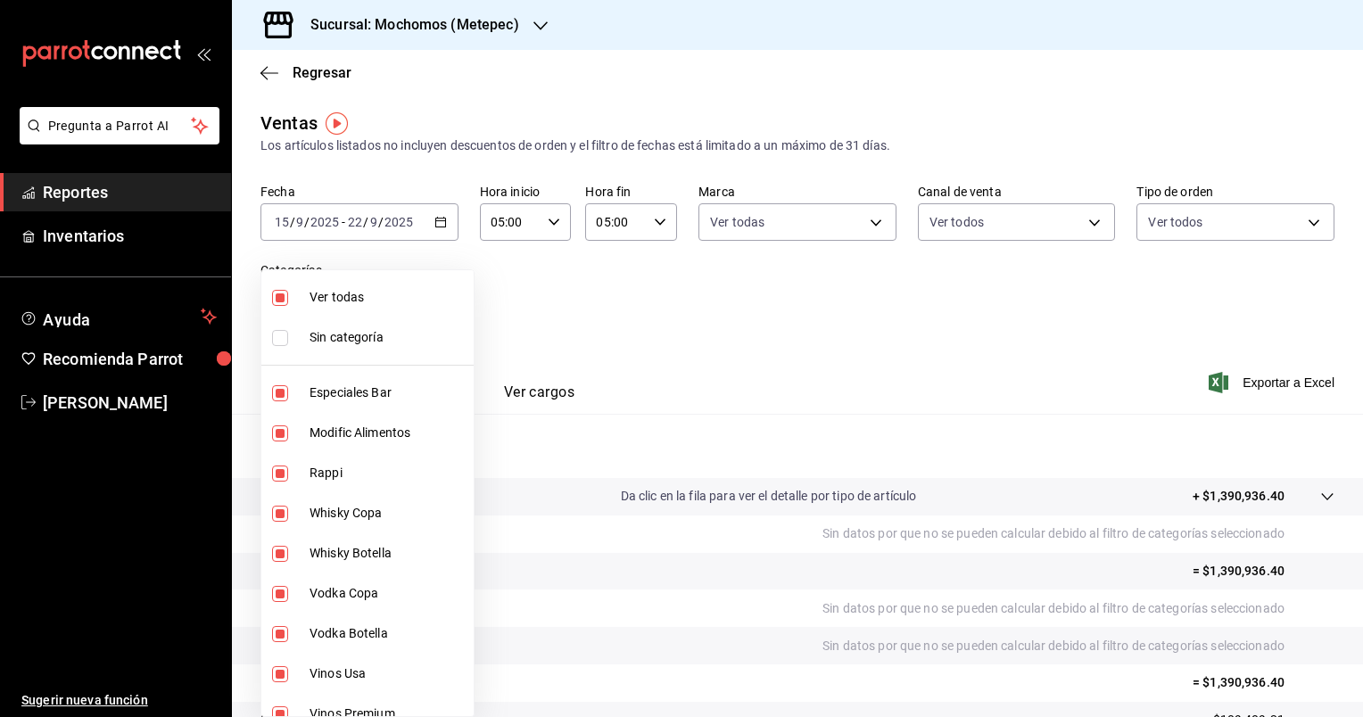
click at [282, 339] on input "checkbox" at bounding box center [280, 338] width 16 height 16
checkbox input "true"
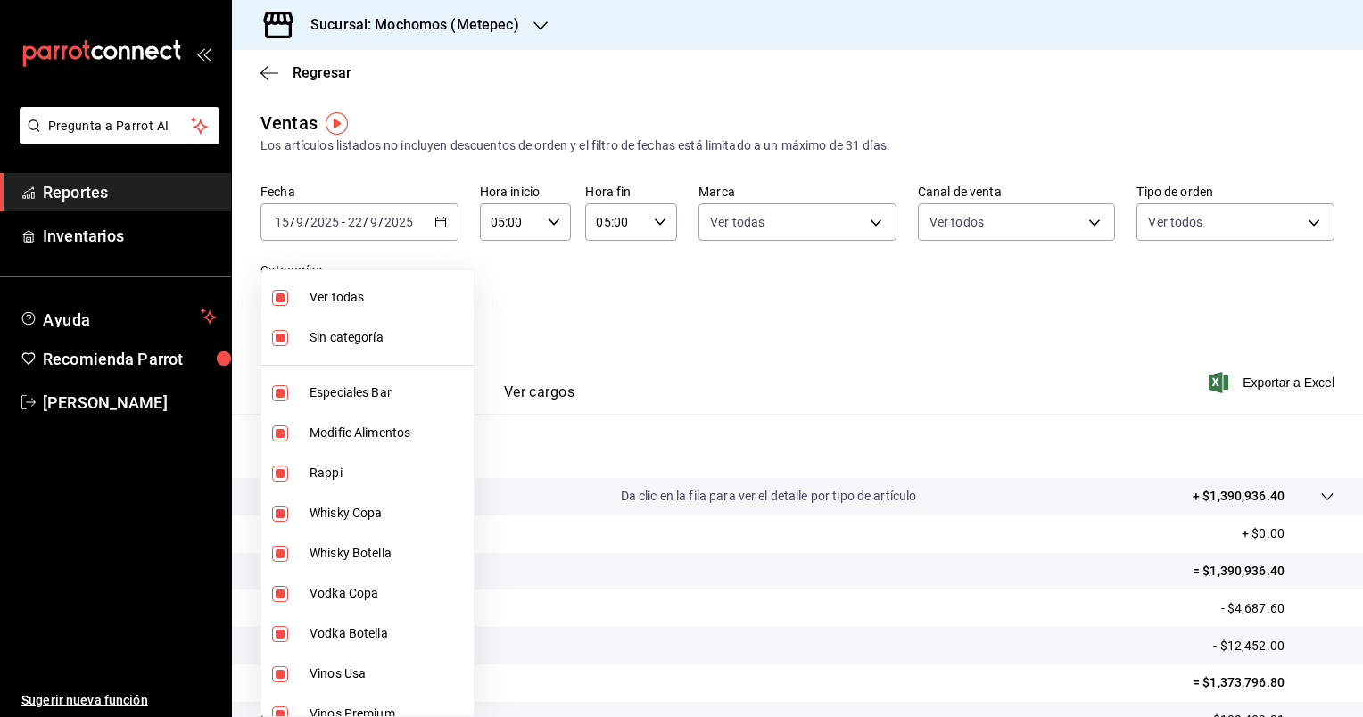
click at [715, 313] on div at bounding box center [681, 358] width 1363 height 717
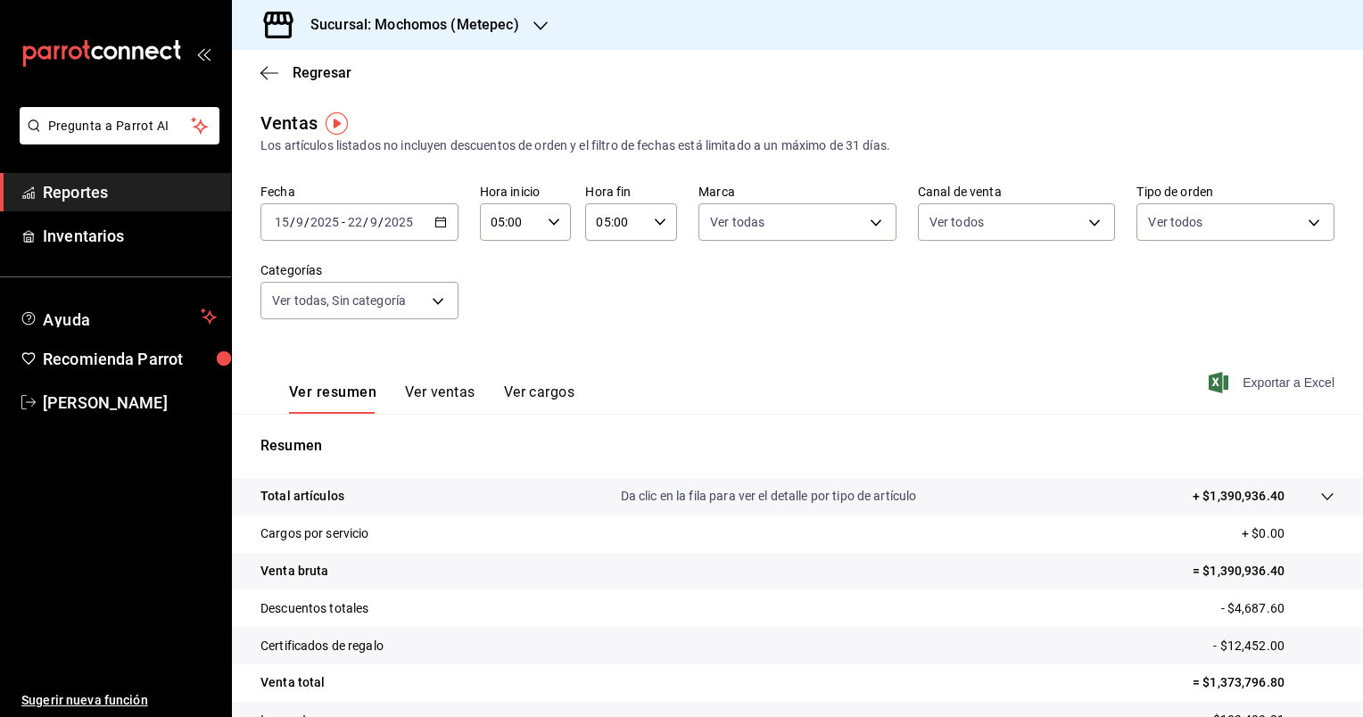
click at [1272, 377] on span "Exportar a Excel" at bounding box center [1273, 382] width 122 height 21
